Goal: Information Seeking & Learning: Learn about a topic

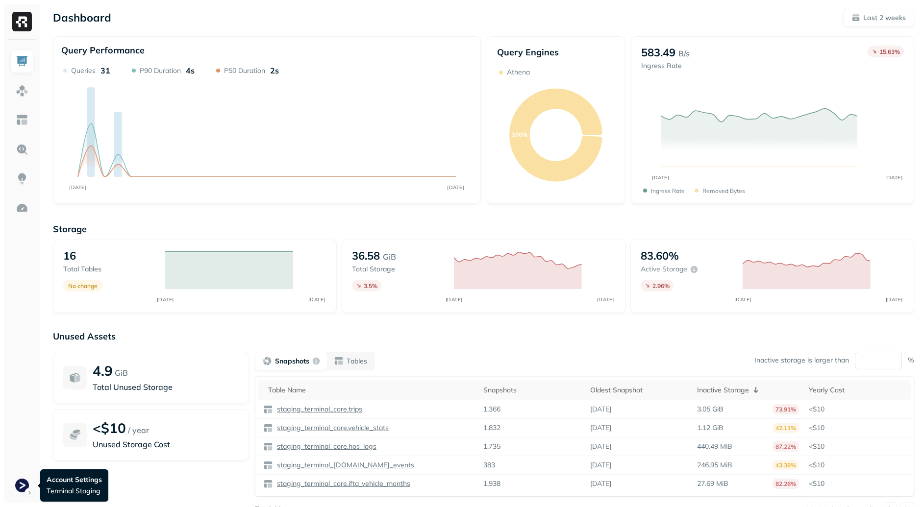
click at [5, 493] on div at bounding box center [22, 272] width 36 height 464
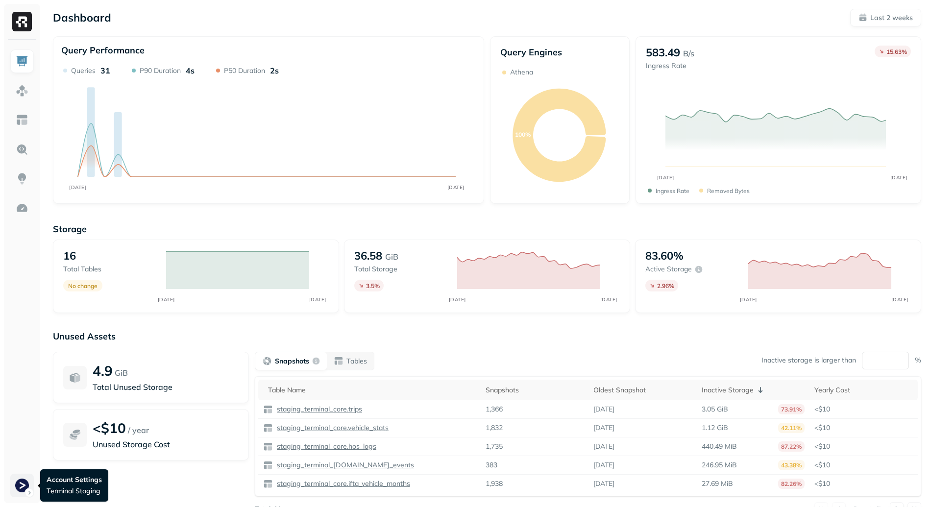
click at [13, 490] on html "Dashboard Last 2 weeks Query Performance AUG [DATE] Queries 31 P90 Duration 4s …" at bounding box center [465, 272] width 931 height 545
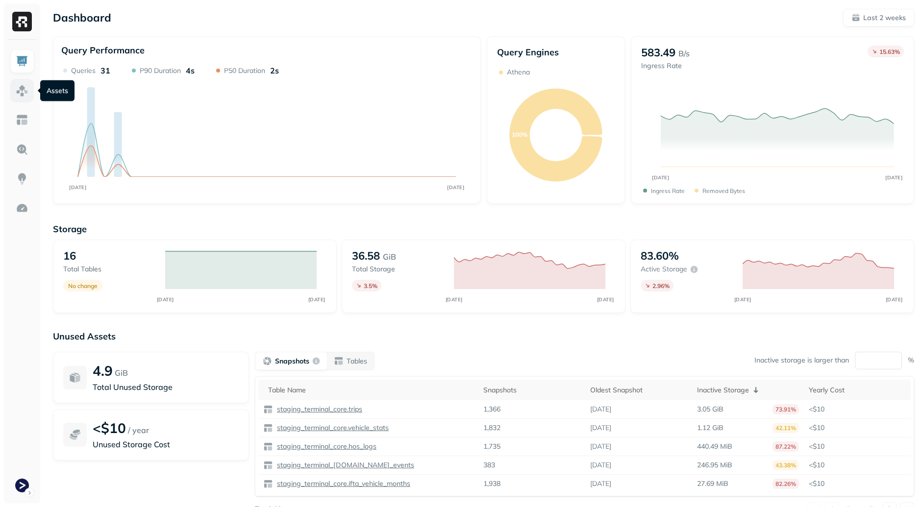
click at [23, 93] on img at bounding box center [22, 90] width 13 height 13
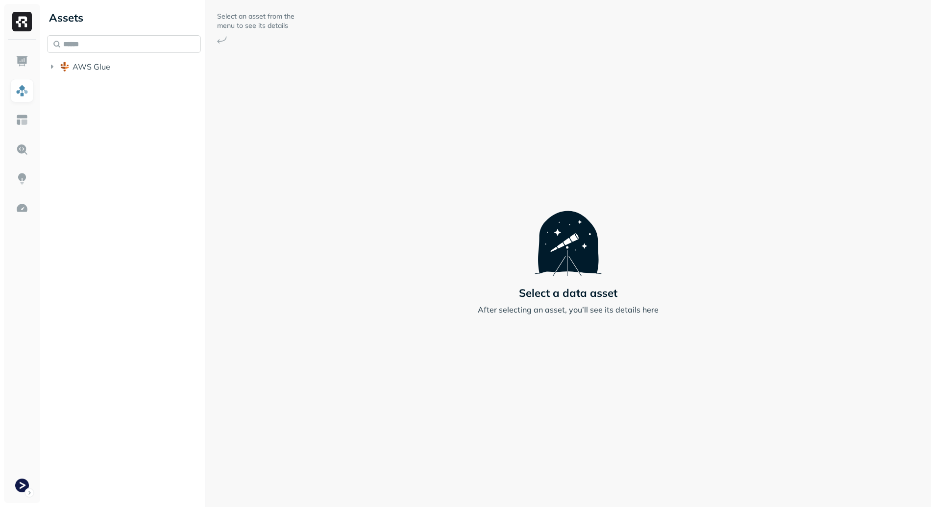
click at [119, 37] on input "text" at bounding box center [124, 44] width 154 height 18
type input "**********"
click at [124, 122] on span "vehicle_lo" at bounding box center [112, 123] width 36 height 10
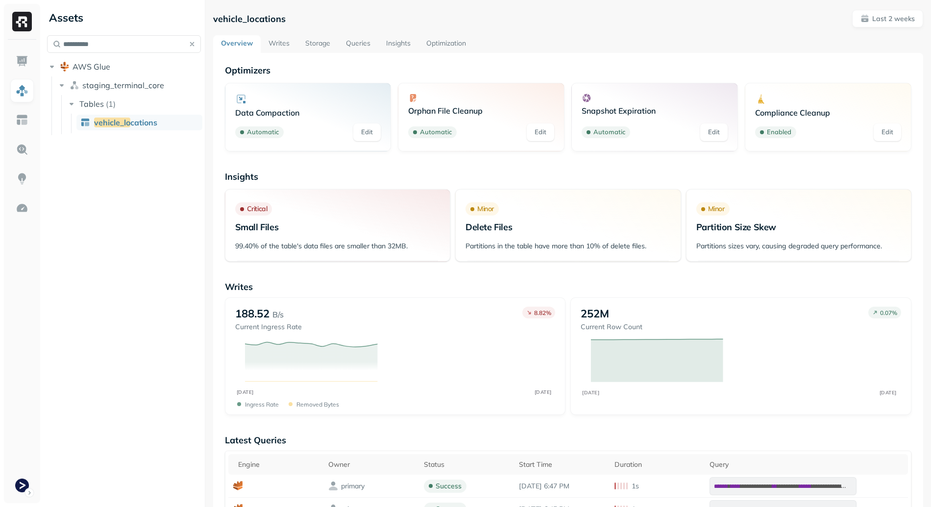
click at [188, 43] on button "button" at bounding box center [192, 44] width 14 height 14
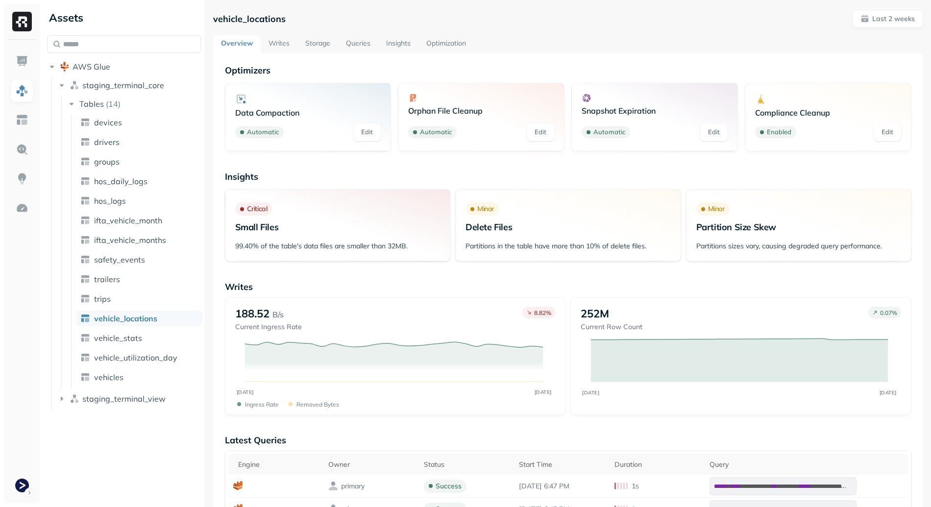
click at [317, 48] on link "Storage" at bounding box center [317, 44] width 41 height 18
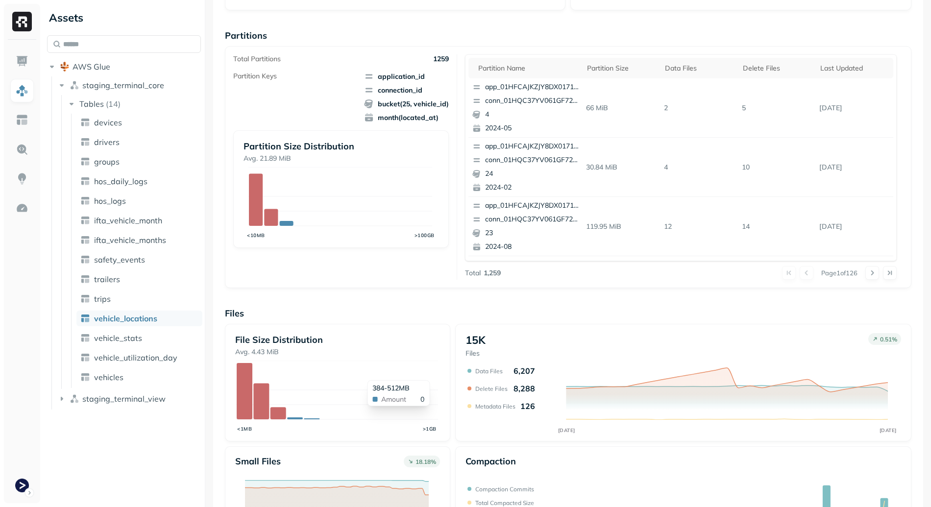
scroll to position [242, 0]
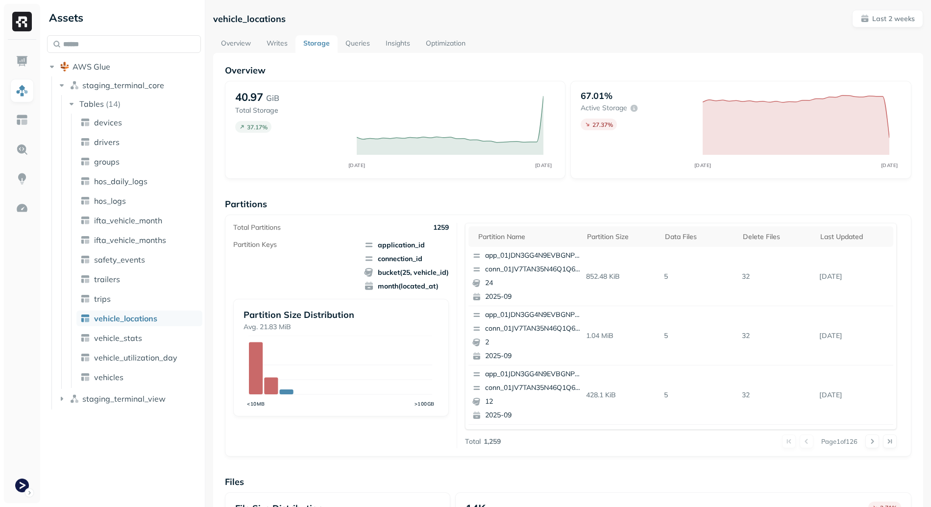
scroll to position [242, 0]
click at [388, 247] on span "application_id" at bounding box center [406, 245] width 85 height 10
drag, startPoint x: 388, startPoint y: 250, endPoint x: 443, endPoint y: 290, distance: 68.5
click at [431, 283] on span "application_id connection_id bucket(25, vehicle_id) month(located_at)" at bounding box center [406, 265] width 85 height 51
click at [443, 290] on span "month(located_at)" at bounding box center [406, 286] width 85 height 10
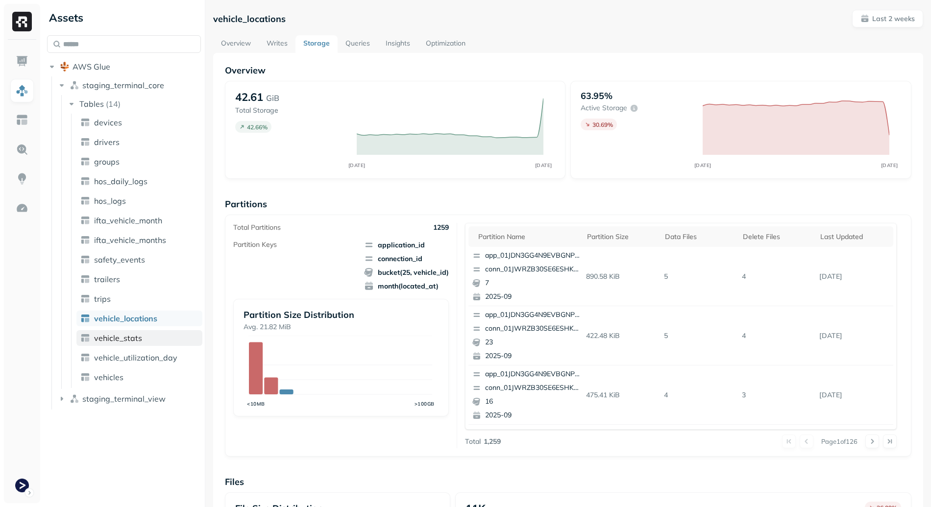
click at [152, 343] on link "vehicle_stats" at bounding box center [139, 338] width 126 height 16
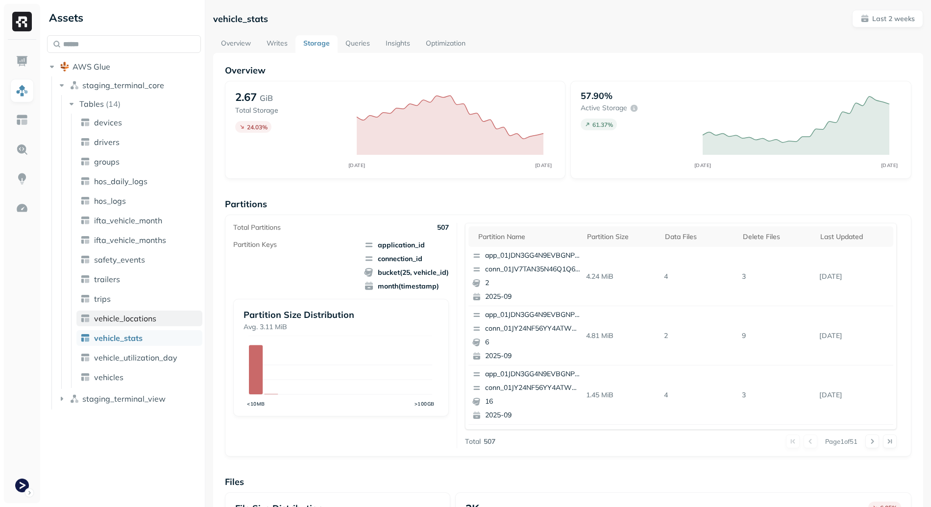
click at [154, 317] on span "vehicle_locations" at bounding box center [125, 319] width 62 height 10
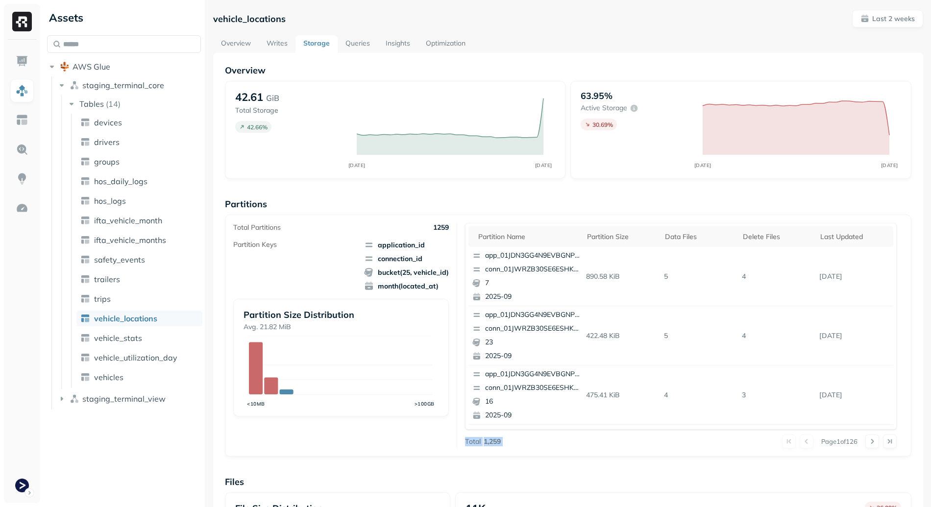
drag, startPoint x: 473, startPoint y: 432, endPoint x: 529, endPoint y: 441, distance: 56.6
click at [530, 439] on div "Partition name Partition size Data Files Delete Files Last updated app_01JDN3GG…" at bounding box center [681, 335] width 432 height 225
click at [504, 448] on div "Page 1 of 126" at bounding box center [699, 442] width 396 height 14
click at [480, 433] on div "Partition name Partition size Data Files Delete Files Last updated app_01JDN3GG…" at bounding box center [681, 335] width 432 height 225
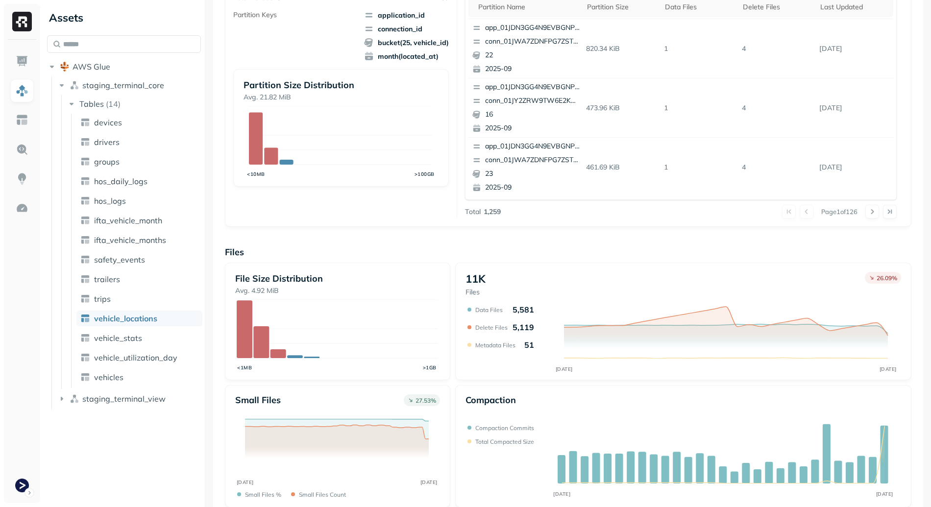
scroll to position [65, 0]
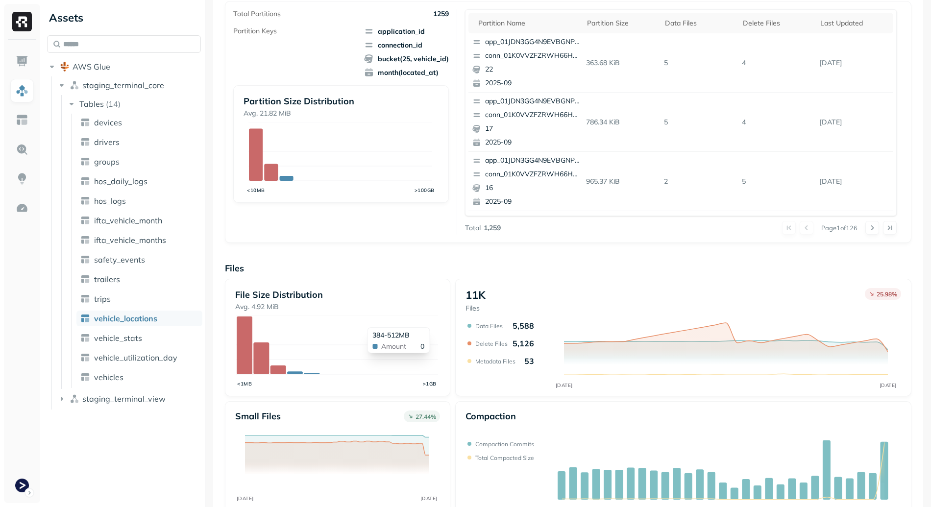
scroll to position [242, 0]
